Goal: Task Accomplishment & Management: Manage account settings

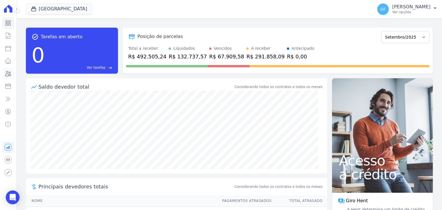
click at [5, 75] on icon at bounding box center [8, 73] width 7 height 7
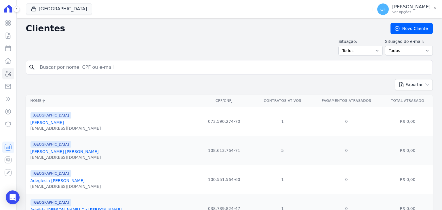
click at [70, 68] on input "search" at bounding box center [234, 68] width 394 height 12
paste input "[PERSON_NAME]"
type input "[PERSON_NAME]"
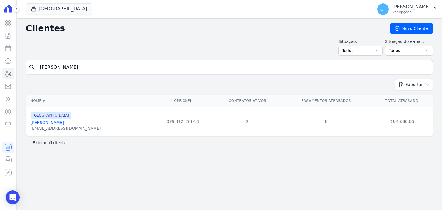
click at [55, 122] on link "[PERSON_NAME]" at bounding box center [47, 122] width 33 height 5
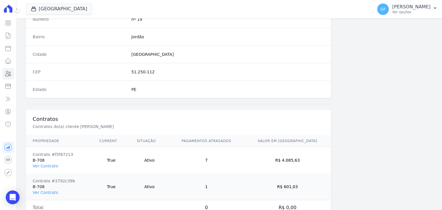
scroll to position [353, 0]
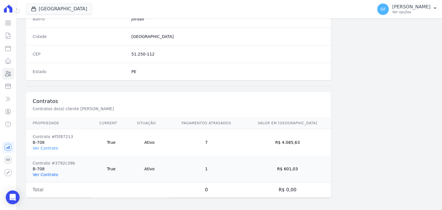
click at [49, 174] on link "Ver Contrato" at bounding box center [45, 174] width 25 height 5
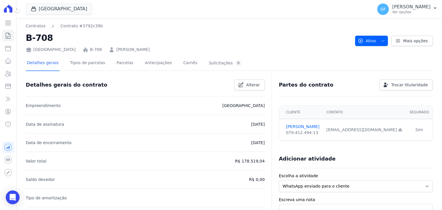
click at [128, 64] on div "Detalhes gerais Tipos de parcelas [GEOGRAPHIC_DATA] Antecipações [PERSON_NAME] …" at bounding box center [134, 63] width 217 height 15
click at [122, 64] on link "Parcelas" at bounding box center [124, 63] width 19 height 15
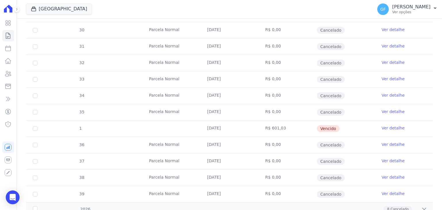
scroll to position [195, 0]
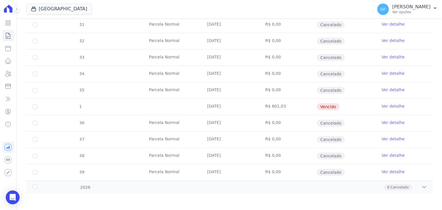
drag, startPoint x: 207, startPoint y: 107, endPoint x: 368, endPoint y: 104, distance: 161.8
click at [368, 104] on tr "1 [DATE] R$ 601,03 [GEOGRAPHIC_DATA] Ver detalhe" at bounding box center [229, 106] width 407 height 16
click at [357, 107] on td "Vencido" at bounding box center [346, 107] width 58 height 16
drag, startPoint x: 207, startPoint y: 104, endPoint x: 394, endPoint y: 110, distance: 187.1
click at [394, 110] on tr "1 [DATE] R$ 601,03 [GEOGRAPHIC_DATA] Ver detalhe" at bounding box center [229, 106] width 407 height 16
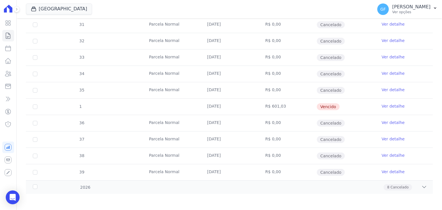
drag, startPoint x: 373, startPoint y: 111, endPoint x: 378, endPoint y: 110, distance: 4.7
click at [375, 111] on td "Ver detalhe" at bounding box center [404, 107] width 58 height 16
click at [394, 106] on link "Ver detalhe" at bounding box center [393, 106] width 23 height 6
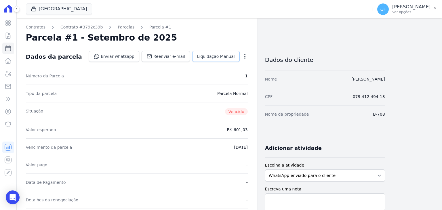
click at [223, 54] on span "Liquidação Manual" at bounding box center [216, 57] width 38 height 6
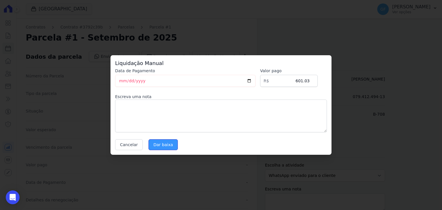
click at [165, 143] on input "Dar baixa" at bounding box center [162, 144] width 29 height 11
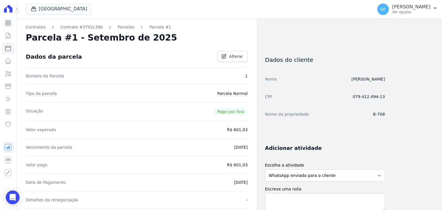
click at [6, 22] on icon at bounding box center [8, 23] width 5 height 5
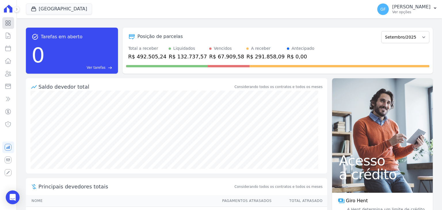
click at [7, 22] on icon at bounding box center [8, 23] width 7 height 7
click at [8, 23] on icon at bounding box center [8, 23] width 7 height 7
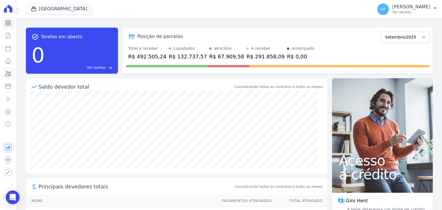
click at [8, 72] on icon at bounding box center [8, 73] width 7 height 7
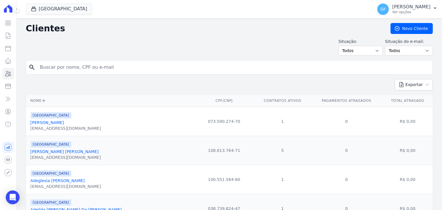
drag, startPoint x: 59, startPoint y: 61, endPoint x: 57, endPoint y: 68, distance: 7.3
click at [59, 61] on div "search" at bounding box center [229, 67] width 407 height 14
click at [57, 68] on input "search" at bounding box center [234, 68] width 394 height 12
type input "i"
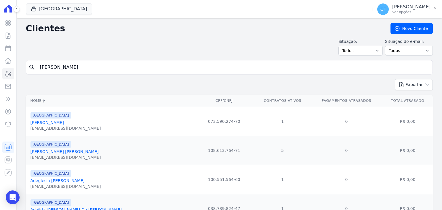
type input "[PERSON_NAME]"
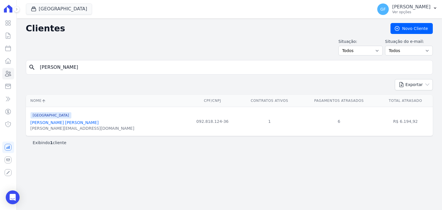
click at [64, 120] on link "[PERSON_NAME] [PERSON_NAME]" at bounding box center [65, 122] width 68 height 5
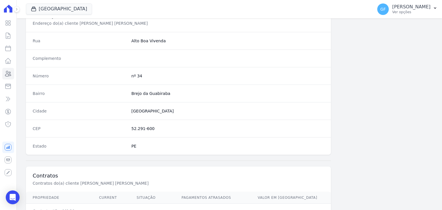
scroll to position [327, 0]
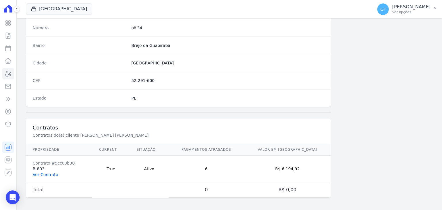
click at [41, 173] on link "Ver Contrato" at bounding box center [45, 174] width 25 height 5
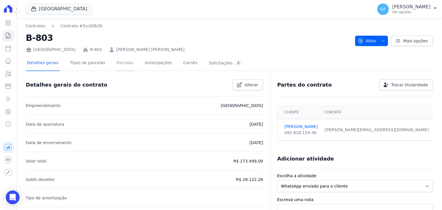
click at [119, 64] on link "Parcelas" at bounding box center [124, 63] width 19 height 15
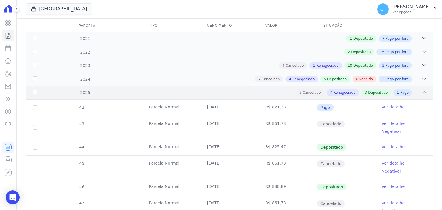
scroll to position [47, 0]
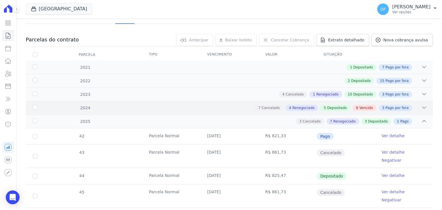
click at [192, 110] on div "2024 7 Cancelado 4 Renegociado 5 Depositado 6 Vencido 3 Pago por fora" at bounding box center [229, 108] width 407 height 14
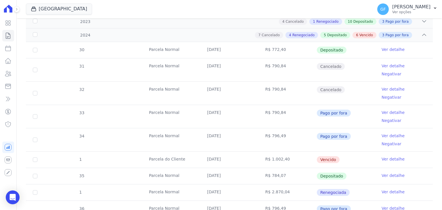
scroll to position [134, 0]
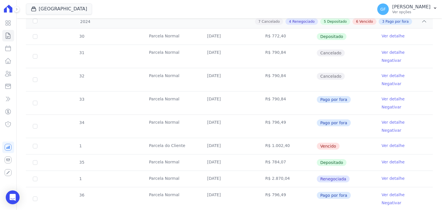
click at [382, 143] on link "Ver detalhe" at bounding box center [393, 146] width 23 height 6
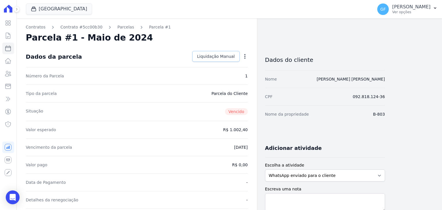
click at [211, 51] on link "Liquidação Manual" at bounding box center [215, 56] width 47 height 11
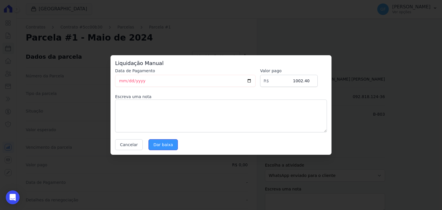
click at [162, 145] on input "Dar baixa" at bounding box center [162, 144] width 29 height 11
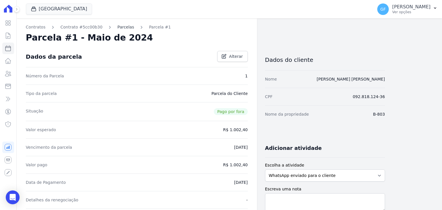
click at [117, 27] on link "Parcelas" at bounding box center [125, 27] width 17 height 6
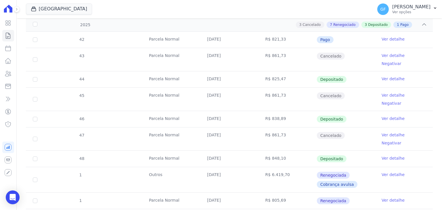
scroll to position [86, 0]
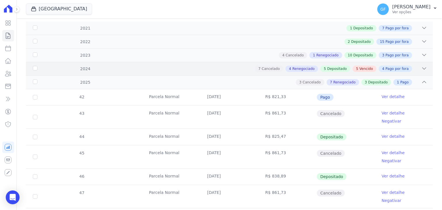
click at [212, 69] on div "7 Cancelado 4 Renegociado 5 Depositado 5 Vencido 4 Pago por fora" at bounding box center [249, 69] width 356 height 6
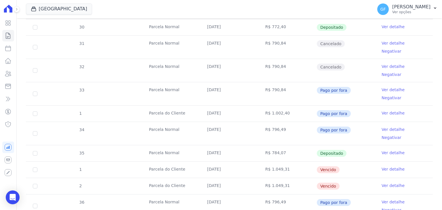
scroll to position [144, 0]
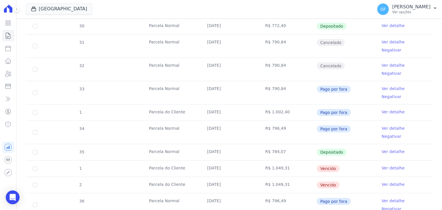
drag, startPoint x: 204, startPoint y: 141, endPoint x: 344, endPoint y: 140, distance: 140.7
click at [340, 160] on tr "1 [GEOGRAPHIC_DATA] [DATE] R$ 1.049,31 [GEOGRAPHIC_DATA] Ver detalhe" at bounding box center [229, 168] width 407 height 16
click at [357, 161] on td "Vencido" at bounding box center [346, 169] width 58 height 16
click at [382, 165] on link "Ver detalhe" at bounding box center [393, 168] width 23 height 6
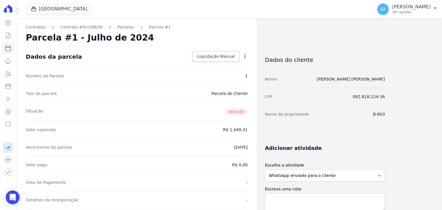
click at [217, 57] on span "Liquidação Manual" at bounding box center [216, 57] width 38 height 6
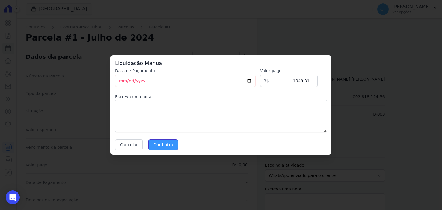
click at [161, 142] on input "Dar baixa" at bounding box center [162, 144] width 29 height 11
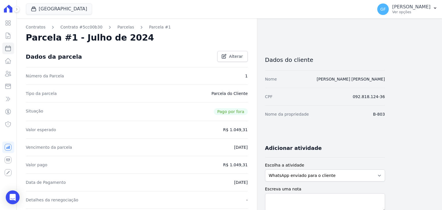
click at [117, 28] on link "Parcelas" at bounding box center [125, 27] width 17 height 6
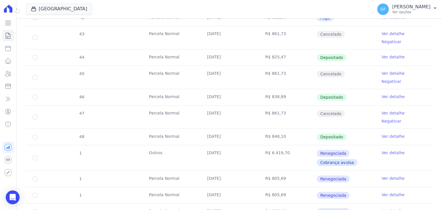
scroll to position [76, 0]
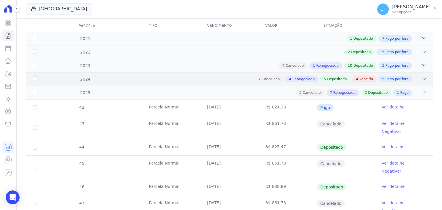
click at [250, 83] on div "2024 7 Cancelado 4 Renegociado 5 Depositado 4 Vencido 5 Pago por fora" at bounding box center [229, 79] width 407 height 14
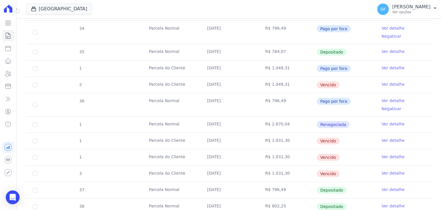
scroll to position [249, 0]
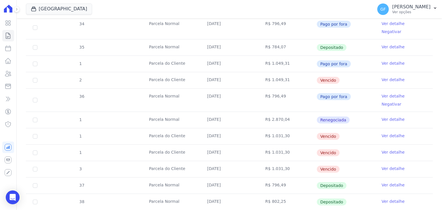
drag, startPoint x: 201, startPoint y: 49, endPoint x: 349, endPoint y: 50, distance: 147.6
click at [349, 72] on tr "2 [GEOGRAPHIC_DATA] [DATE] R$ 1.049,31 [GEOGRAPHIC_DATA] Ver detalhe" at bounding box center [229, 80] width 407 height 16
click at [215, 145] on td "[DATE]" at bounding box center [229, 153] width 58 height 16
drag, startPoint x: 199, startPoint y: 104, endPoint x: 340, endPoint y: 136, distance: 144.0
click at [340, 136] on tbody "30 [GEOGRAPHIC_DATA] [DATE] R$ 772,40 Depositado Ver detalhe 31 [GEOGRAPHIC_DAT…" at bounding box center [229, 169] width 407 height 513
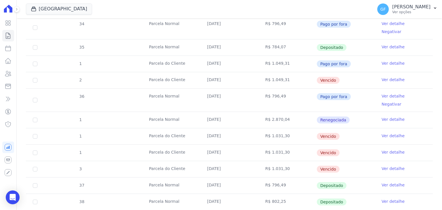
click at [355, 145] on td "Vencido" at bounding box center [346, 153] width 58 height 16
click at [386, 77] on link "Ver detalhe" at bounding box center [393, 80] width 23 height 6
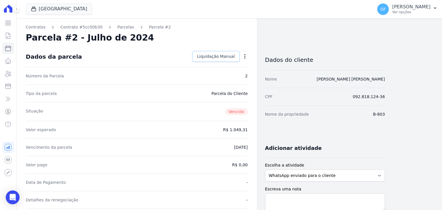
click at [225, 54] on span "Liquidação Manual" at bounding box center [216, 57] width 38 height 6
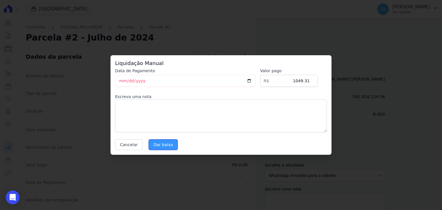
click at [172, 145] on input "Dar baixa" at bounding box center [162, 144] width 29 height 11
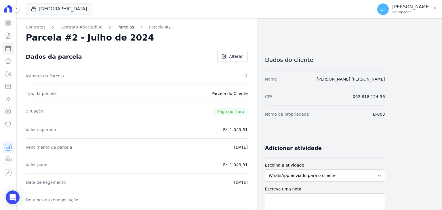
click at [118, 28] on link "Parcelas" at bounding box center [125, 27] width 17 height 6
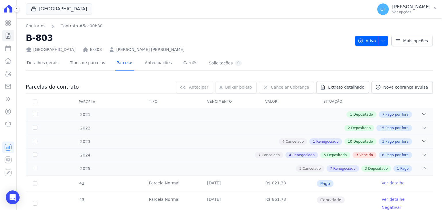
click at [121, 66] on link "Parcelas" at bounding box center [124, 63] width 19 height 15
click at [239, 155] on div "7 Cancelado 4 Renegociado 5 Depositado 3 Vencido 6 Pago por fora" at bounding box center [249, 155] width 356 height 6
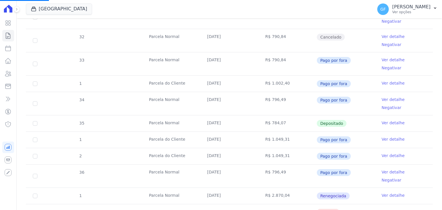
scroll to position [194, 0]
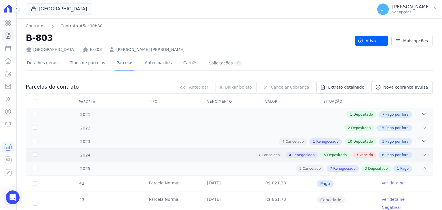
click at [232, 156] on div "7 Cancelado 4 Renegociado 5 Depositado 3 Vencido 6 Pago por fora" at bounding box center [249, 155] width 356 height 6
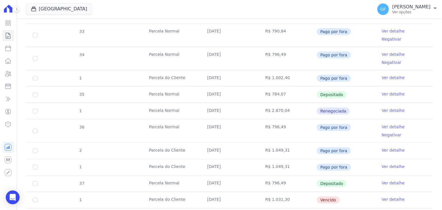
scroll to position [230, 0]
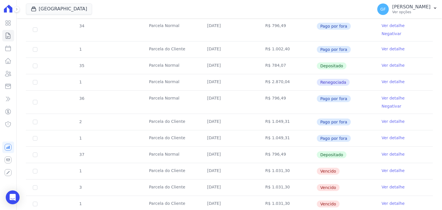
click at [388, 168] on link "Ver detalhe" at bounding box center [393, 171] width 23 height 6
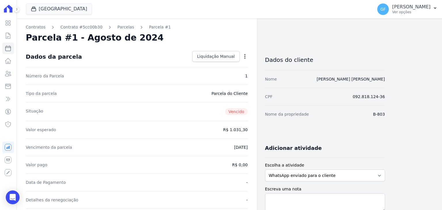
click at [219, 62] on div "Dados da parcela Liquidação Manual Liquidação Manual Data de Pagamento [DATE] […" at bounding box center [137, 56] width 222 height 21
click at [218, 56] on span "Liquidação Manual" at bounding box center [216, 57] width 38 height 6
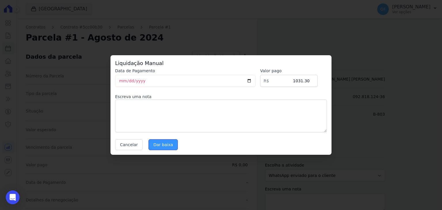
click at [159, 149] on input "Dar baixa" at bounding box center [162, 144] width 29 height 11
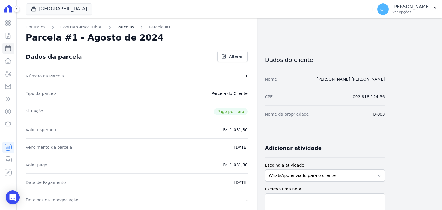
click at [117, 25] on link "Parcelas" at bounding box center [125, 27] width 17 height 6
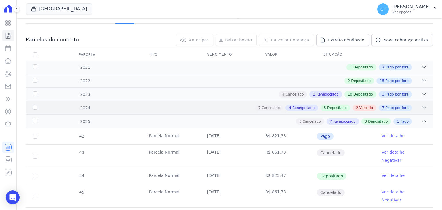
click at [226, 106] on div "7 Cancelado 4 Renegociado 5 Depositado 2 Vencido 7 Pago por fora" at bounding box center [249, 108] width 356 height 6
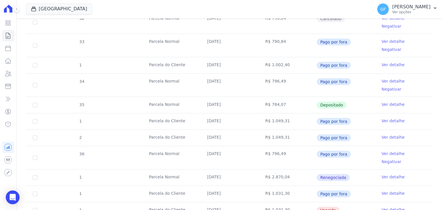
scroll to position [249, 0]
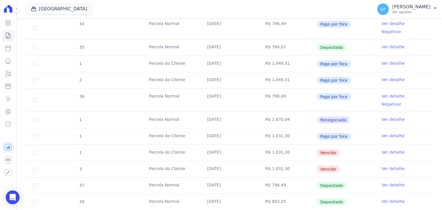
click at [386, 149] on link "Ver detalhe" at bounding box center [393, 152] width 23 height 6
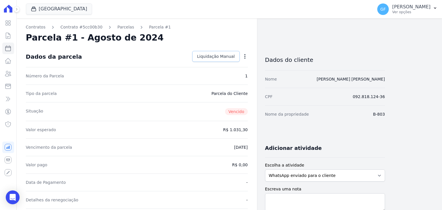
click at [202, 52] on link "Liquidação Manual" at bounding box center [215, 56] width 47 height 11
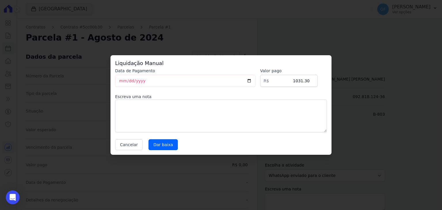
click at [156, 151] on div "Liquidação Manual Data de Pagamento [DATE] [GEOGRAPHIC_DATA] R$ 1031.30 Escreva…" at bounding box center [221, 105] width 221 height 100
click at [157, 149] on input "Dar baixa" at bounding box center [162, 144] width 29 height 11
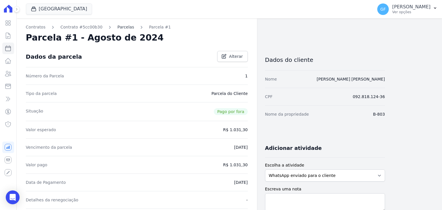
click at [117, 28] on link "Parcelas" at bounding box center [125, 27] width 17 height 6
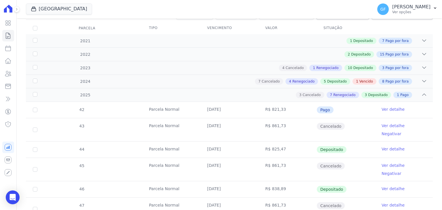
scroll to position [58, 0]
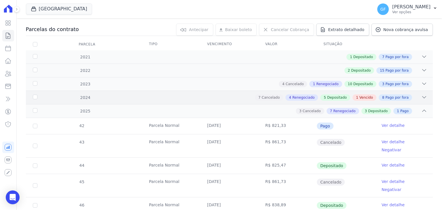
click at [217, 100] on div "2024 7 Cancelado 4 Renegociado 5 Depositado 1 Vencido 8 Pago por fora" at bounding box center [229, 98] width 407 height 14
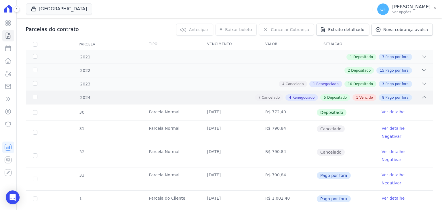
click at [235, 98] on div "7 Cancelado 4 Renegociado 5 Depositado 1 Vencido 8 Pago por fora" at bounding box center [249, 97] width 356 height 6
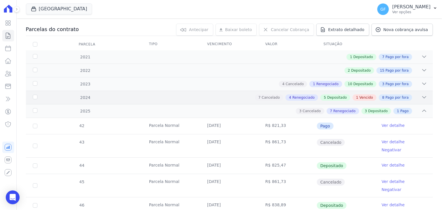
click at [234, 97] on div "7 Cancelado 4 Renegociado 5 Depositado 1 Vencido 8 Pago por fora" at bounding box center [249, 97] width 356 height 6
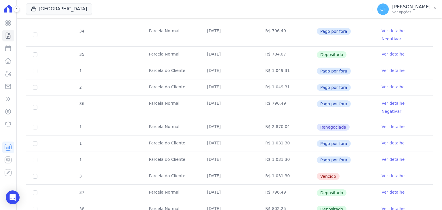
scroll to position [317, 0]
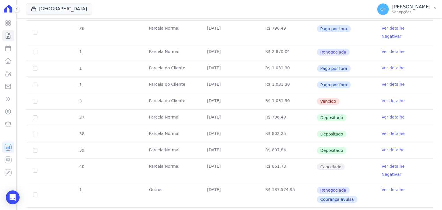
click at [382, 98] on link "Ver detalhe" at bounding box center [393, 101] width 23 height 6
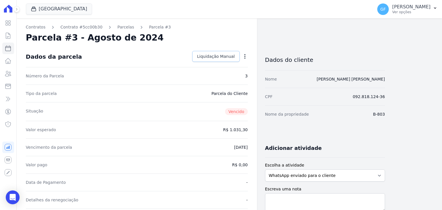
click at [218, 51] on link "Liquidação Manual" at bounding box center [215, 56] width 47 height 11
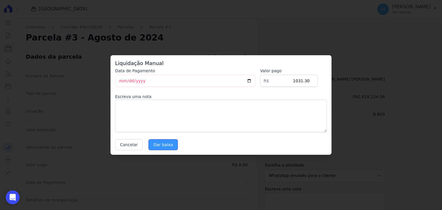
click at [151, 147] on input "Dar baixa" at bounding box center [162, 144] width 29 height 11
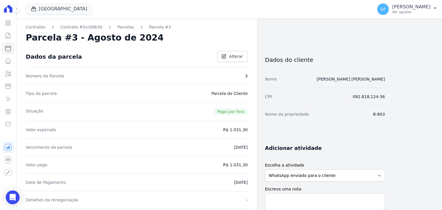
click at [122, 30] on div "Contratos Contrato #5cc00b30 [GEOGRAPHIC_DATA] Parcela #3 Parcela #3 - Agosto d…" at bounding box center [137, 203] width 240 height 370
click at [122, 27] on link "Parcelas" at bounding box center [125, 27] width 17 height 6
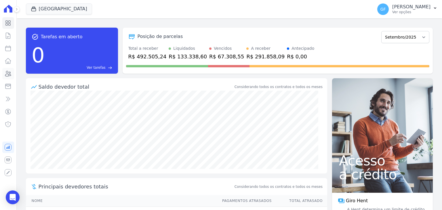
click at [12, 73] on link "Clientes" at bounding box center [8, 74] width 12 height 12
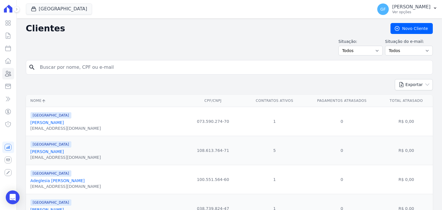
click at [99, 70] on input "search" at bounding box center [234, 68] width 394 height 12
type input "gecilene"
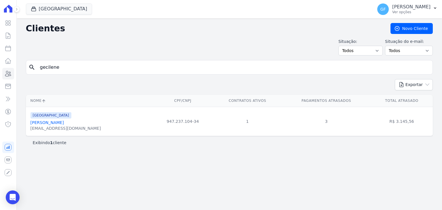
click at [64, 123] on link "Gecilene Batista De Melo" at bounding box center [47, 122] width 33 height 5
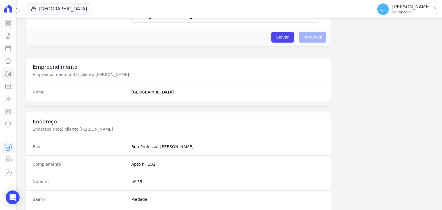
scroll to position [327, 0]
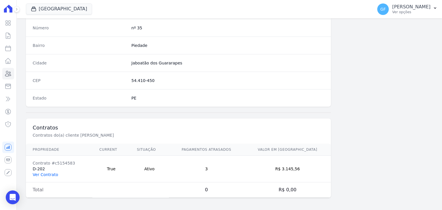
click at [45, 172] on link "Ver Contrato" at bounding box center [45, 174] width 25 height 5
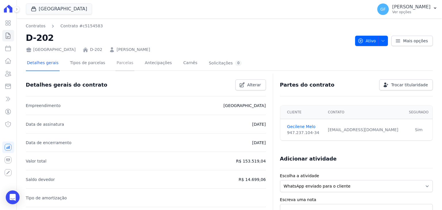
click at [124, 64] on link "Parcelas" at bounding box center [124, 63] width 19 height 15
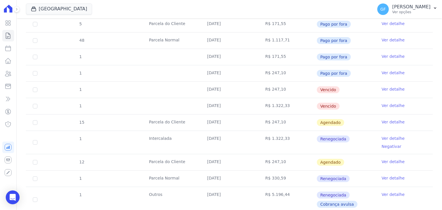
scroll to position [719, 0]
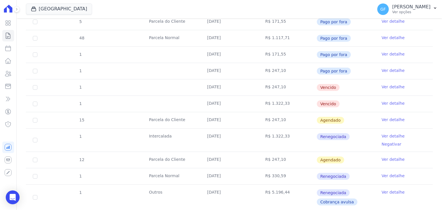
drag, startPoint x: 201, startPoint y: 83, endPoint x: 336, endPoint y: 106, distance: 137.2
click at [290, 85] on td "R$ 247,10" at bounding box center [287, 87] width 58 height 16
click at [382, 84] on link "Ver detalhe" at bounding box center [393, 87] width 23 height 6
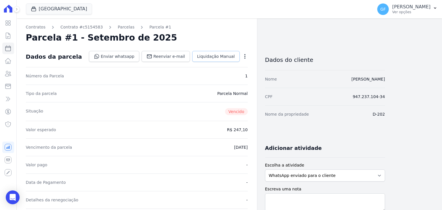
click at [210, 57] on span "Liquidação Manual" at bounding box center [216, 57] width 38 height 6
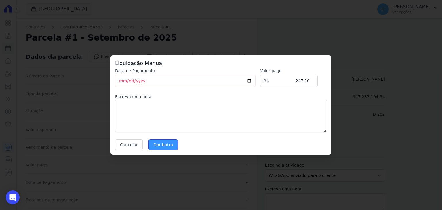
click at [167, 147] on input "Dar baixa" at bounding box center [162, 144] width 29 height 11
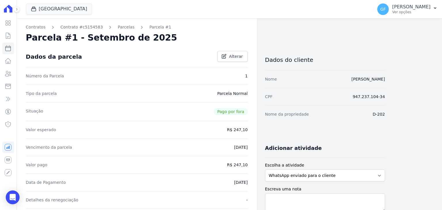
click at [118, 27] on link "Parcelas" at bounding box center [126, 27] width 17 height 6
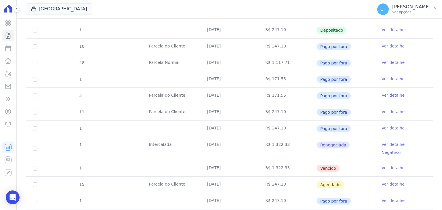
scroll to position [748, 0]
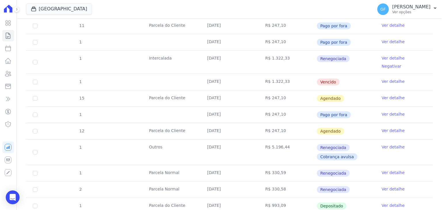
click at [382, 79] on link "Ver detalhe" at bounding box center [393, 82] width 23 height 6
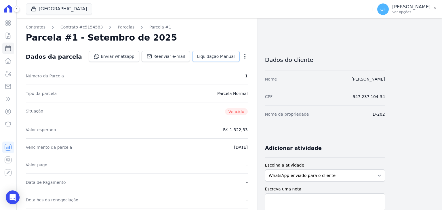
click at [232, 57] on span "Liquidação Manual" at bounding box center [216, 57] width 38 height 6
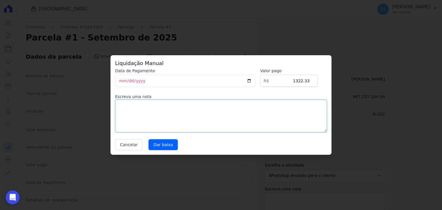
click at [130, 114] on textarea at bounding box center [221, 116] width 212 height 33
type textarea "ACORDO! REPARCELAMENTO."
click at [153, 140] on input "Dar baixa" at bounding box center [162, 144] width 29 height 11
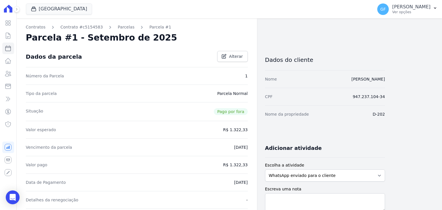
click at [118, 26] on link "Parcelas" at bounding box center [126, 27] width 17 height 6
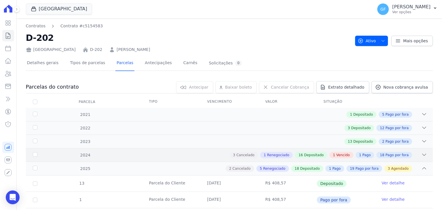
click at [205, 153] on div "3 Cancelado 1 Renegociado 16 Depositado 1 Vencido 1 Pago 18 Pago por fora" at bounding box center [249, 155] width 356 height 6
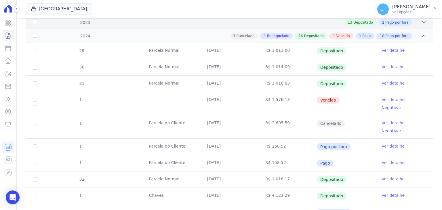
scroll to position [86, 0]
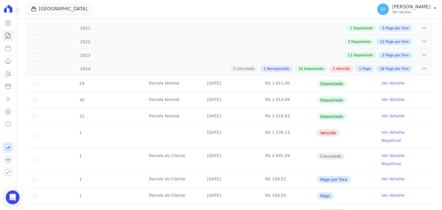
drag, startPoint x: 204, startPoint y: 133, endPoint x: 348, endPoint y: 129, distance: 144.8
click at [348, 129] on tr "1 30/04/2024 R$ 1.576,13 Vencido Ver detalhe Negativar" at bounding box center [229, 136] width 407 height 23
click at [364, 137] on td "Vencido" at bounding box center [346, 136] width 58 height 23
click at [382, 129] on link "Ver detalhe" at bounding box center [393, 132] width 23 height 6
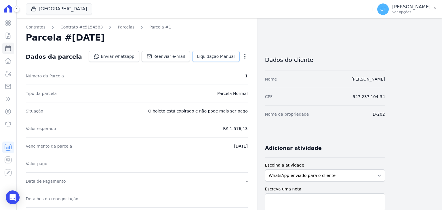
click at [217, 60] on link "Liquidação Manual" at bounding box center [215, 56] width 47 height 11
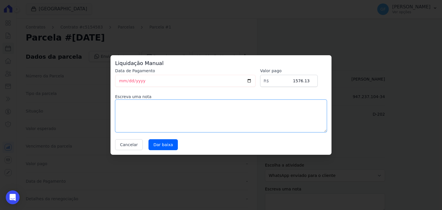
click at [149, 128] on textarea at bounding box center [221, 116] width 212 height 33
type textarea "R"
type textarea "A"
type textarea "C"
type textarea "ACORDO! REPARCELAMENTO."
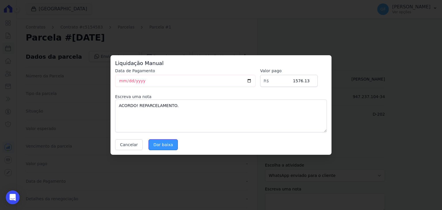
click at [162, 142] on input "Dar baixa" at bounding box center [162, 144] width 29 height 11
